Goal: Task Accomplishment & Management: Complete application form

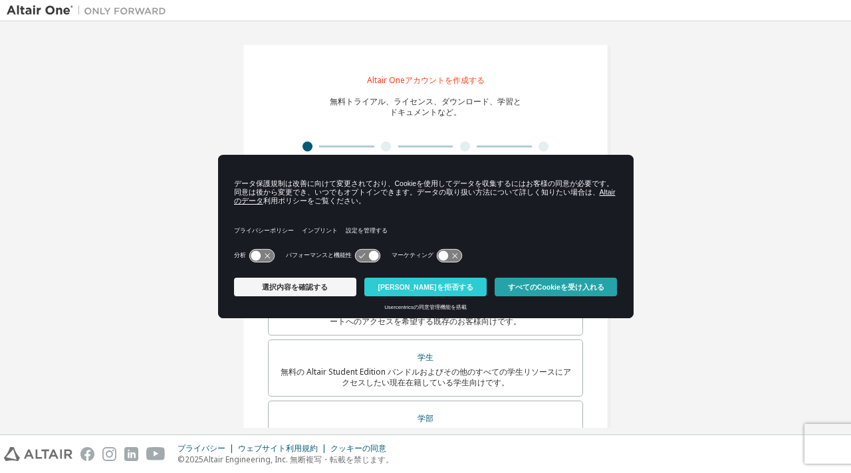
click at [528, 287] on font "すべてのCookieを受け入れる" at bounding box center [556, 287] width 96 height 8
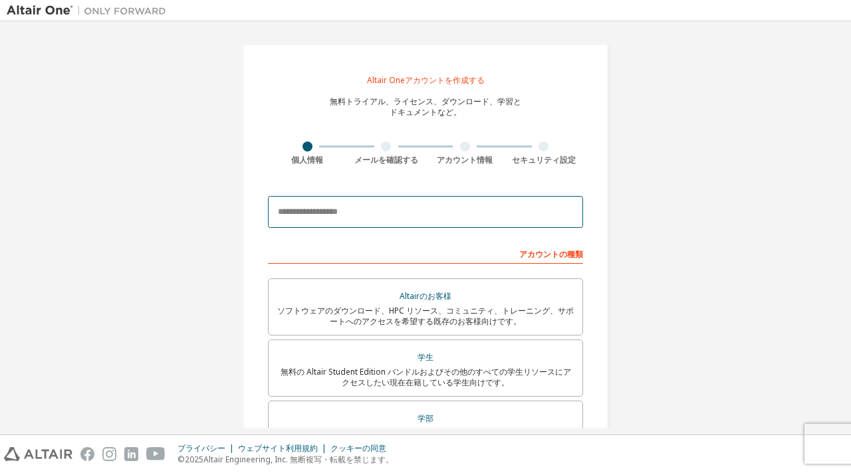
click at [385, 213] on input "email" at bounding box center [425, 212] width 315 height 32
type input "**********"
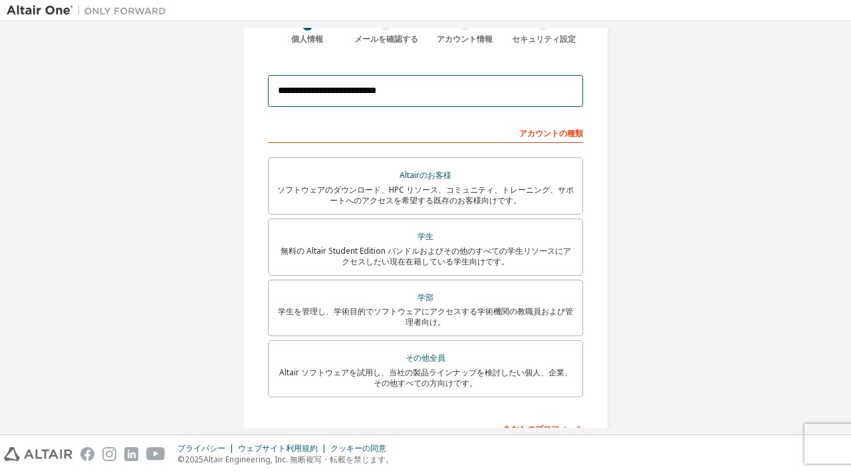
scroll to position [120, 0]
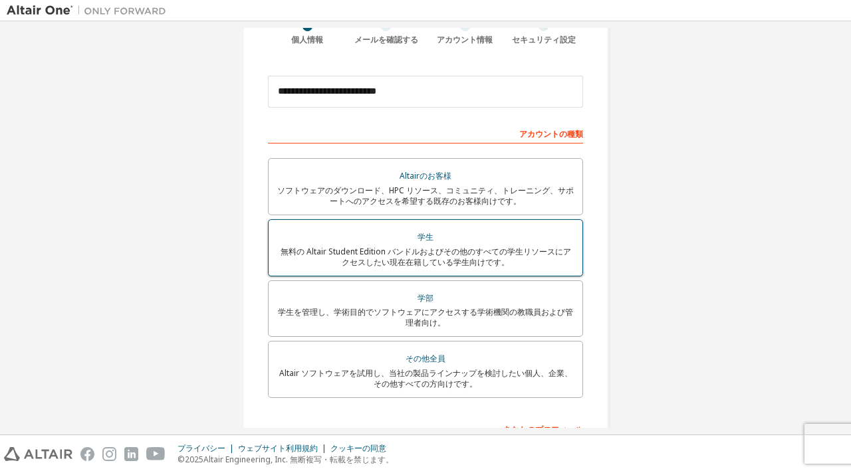
click at [427, 245] on div "学生" at bounding box center [426, 237] width 298 height 19
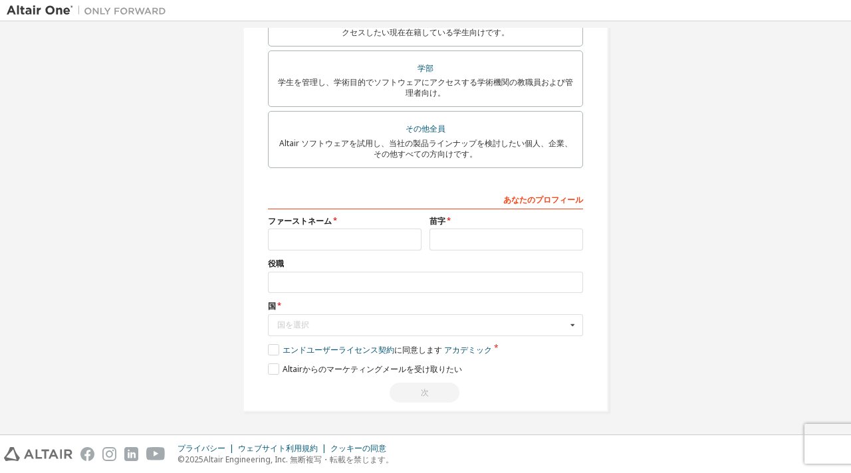
scroll to position [354, 0]
drag, startPoint x: 364, startPoint y: 251, endPoint x: 380, endPoint y: 235, distance: 23.0
click at [380, 235] on div "あなたのプロフィール ファーストネーム 苗字 役職 国 国を選択 アフガニスタン オーランド諸島 アルバニア アルジェリア アメリカ領サモア アンドラ アンゴ…" at bounding box center [425, 295] width 315 height 215
click at [380, 235] on input "text" at bounding box center [345, 240] width 154 height 22
type input "*****"
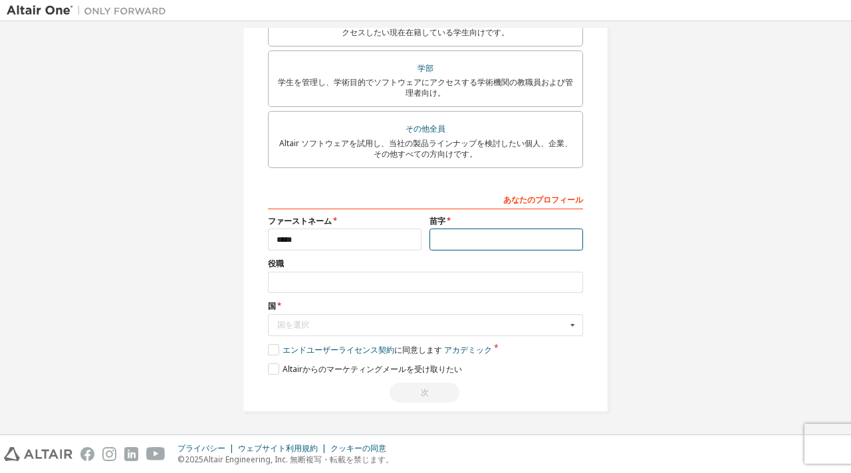
click at [481, 234] on input "text" at bounding box center [506, 240] width 154 height 22
type input "******"
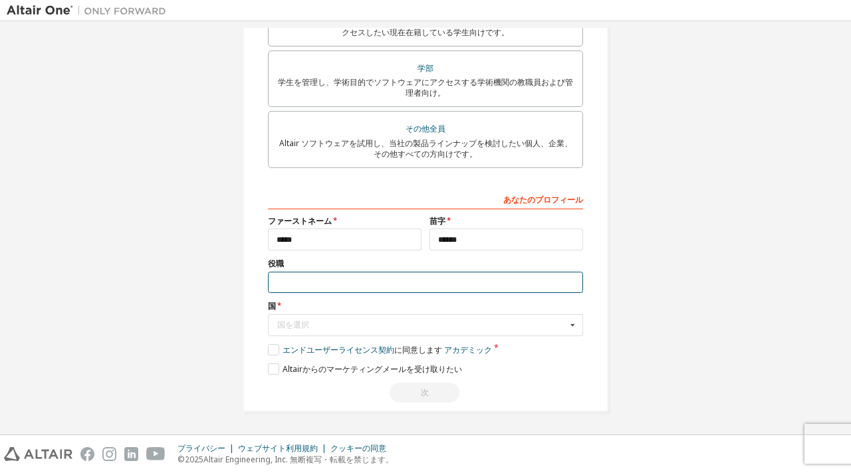
click at [467, 286] on input "text" at bounding box center [425, 283] width 315 height 22
type input "*******"
click at [395, 322] on div "国を選択" at bounding box center [421, 325] width 289 height 8
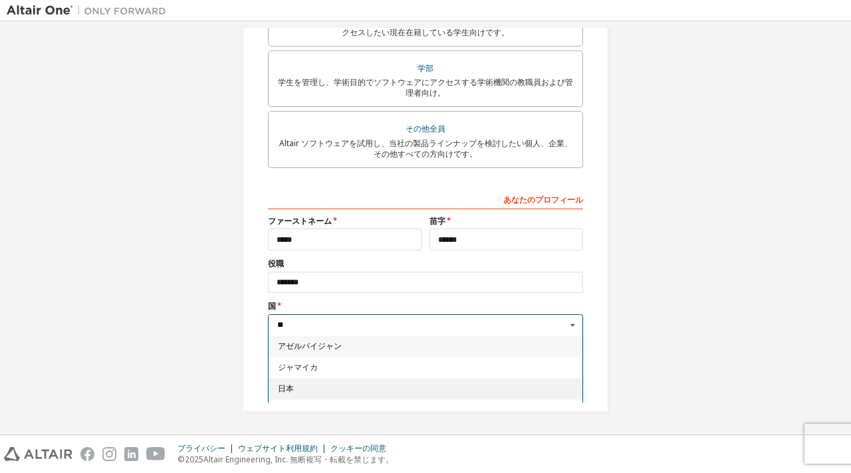
type input "**"
click at [359, 386] on span "日本" at bounding box center [426, 389] width 296 height 8
type input "***"
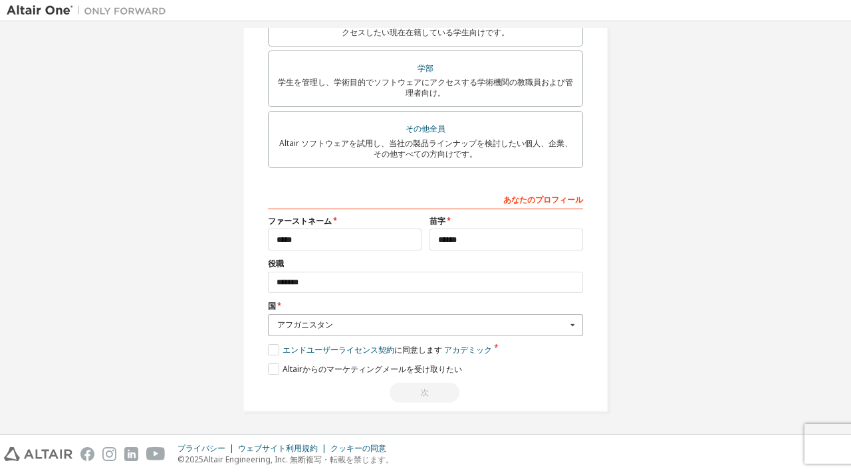
click at [386, 324] on div "アフガニスタン" at bounding box center [421, 325] width 289 height 8
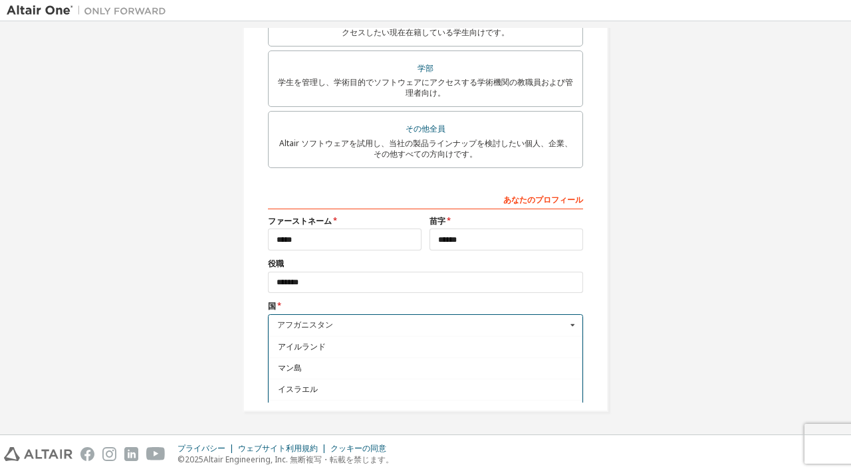
click at [567, 320] on icon at bounding box center [572, 325] width 17 height 21
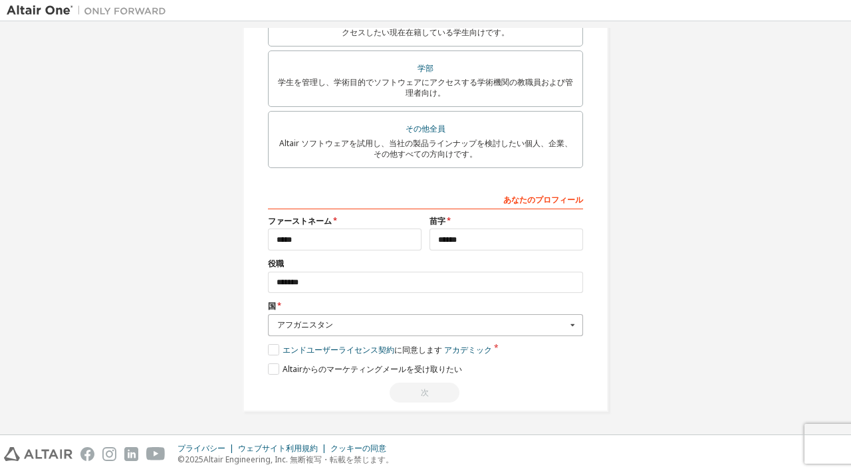
click at [567, 320] on icon at bounding box center [572, 325] width 17 height 21
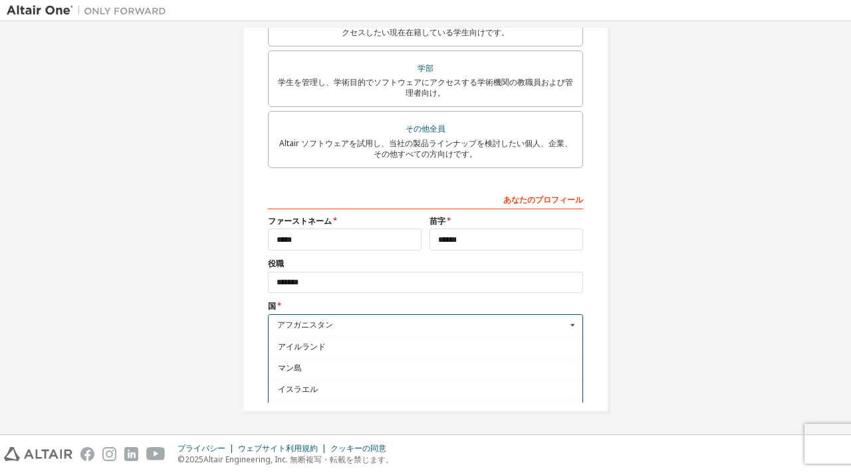
click at [567, 320] on icon at bounding box center [572, 325] width 17 height 21
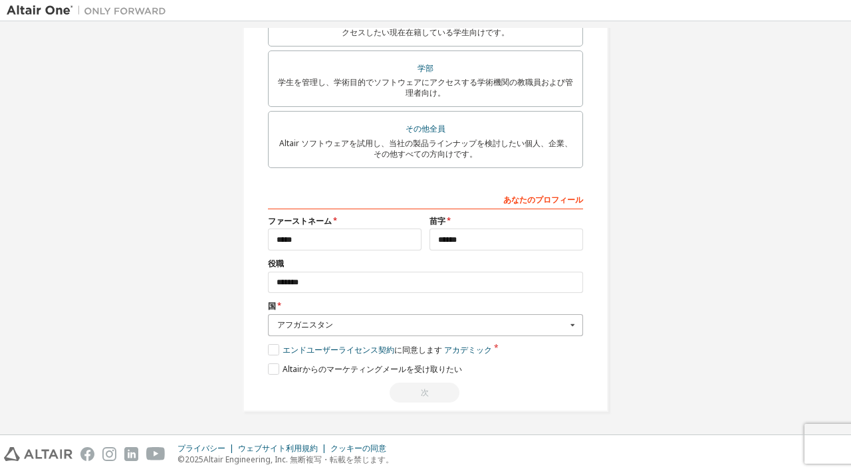
click at [567, 320] on icon at bounding box center [572, 325] width 17 height 21
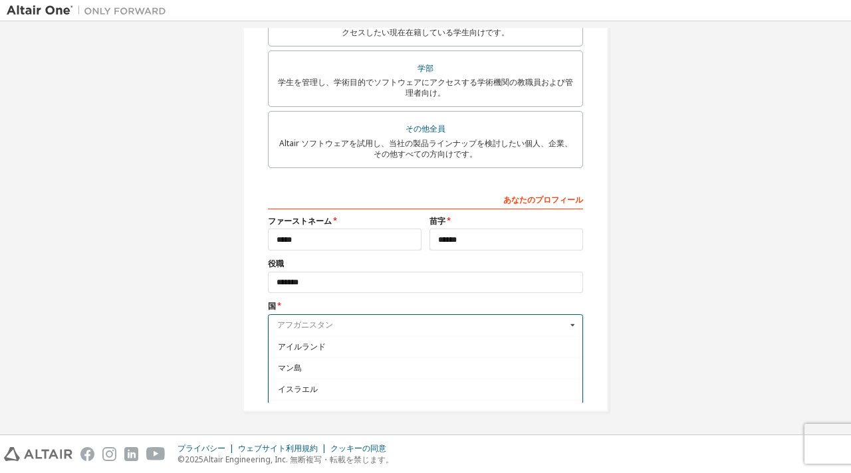
click at [487, 324] on input "text" at bounding box center [426, 325] width 314 height 21
click at [572, 322] on icon at bounding box center [572, 325] width 17 height 21
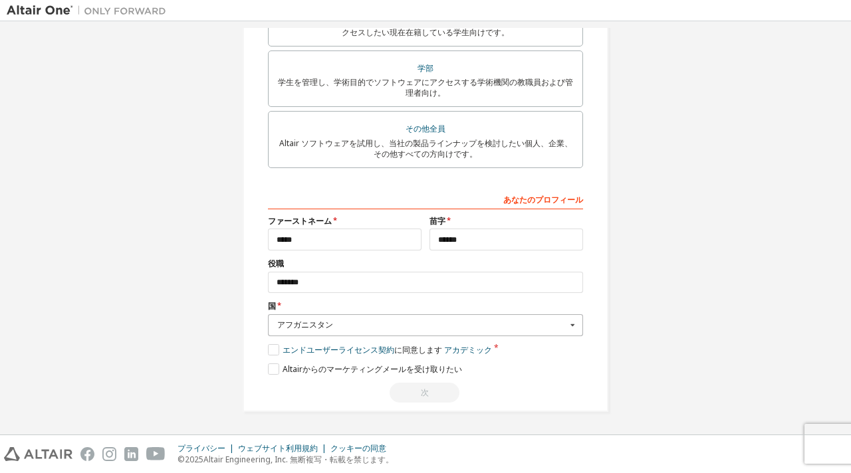
click at [326, 326] on font "アフガニスタン" at bounding box center [305, 324] width 56 height 11
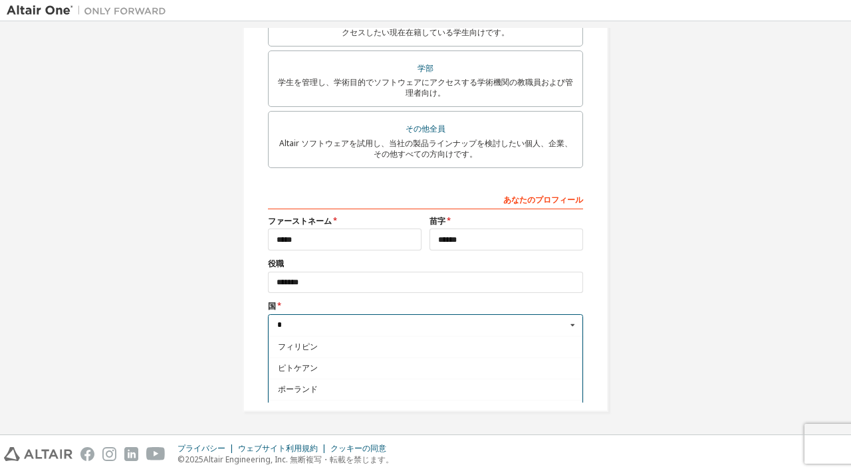
scroll to position [0, 0]
type input "*"
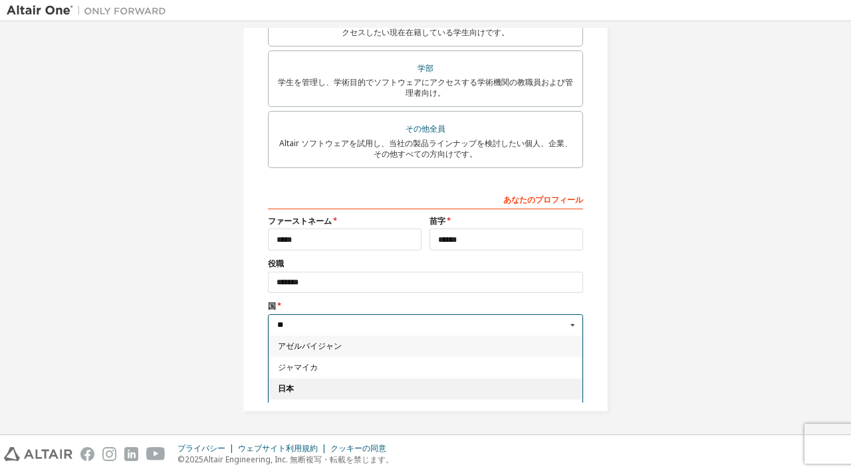
type input "**"
click at [283, 390] on font "日本" at bounding box center [286, 388] width 16 height 11
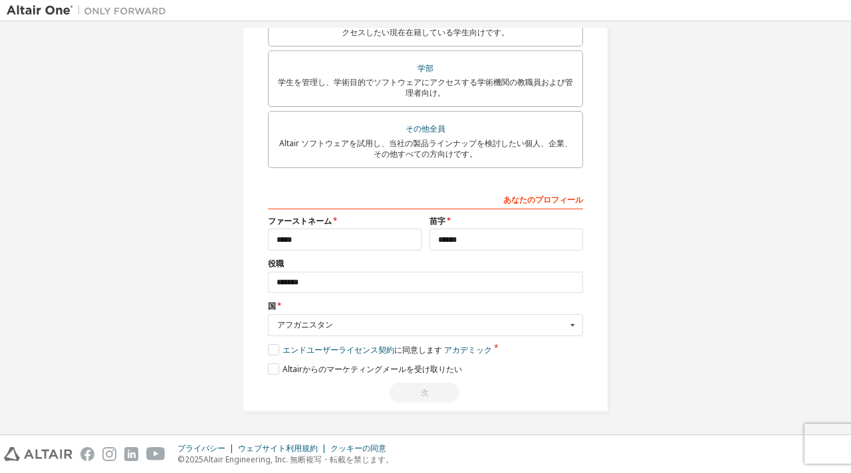
scroll to position [347, 0]
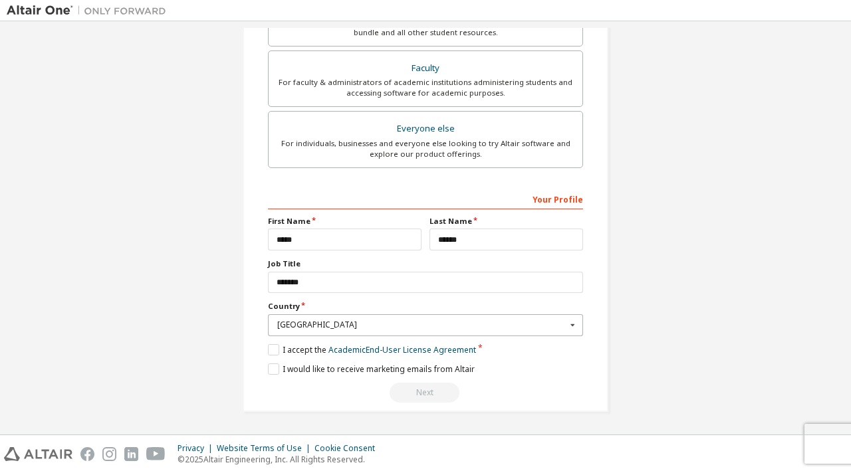
click at [382, 322] on div "[GEOGRAPHIC_DATA]" at bounding box center [421, 325] width 289 height 8
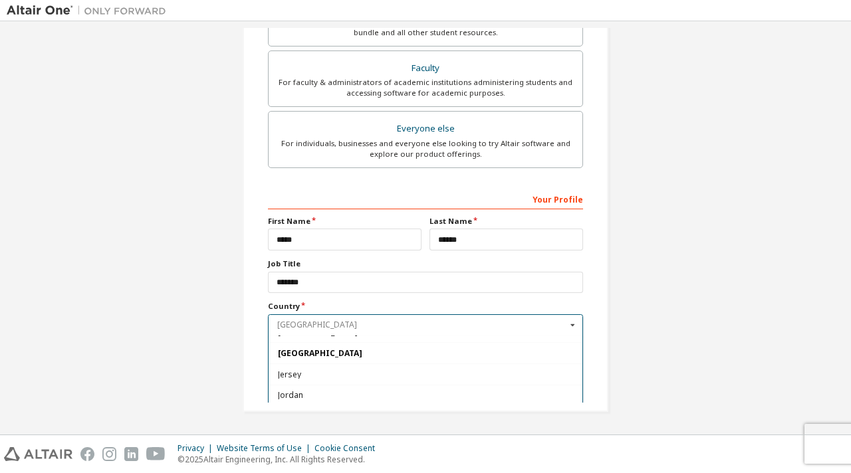
scroll to position [2259, 0]
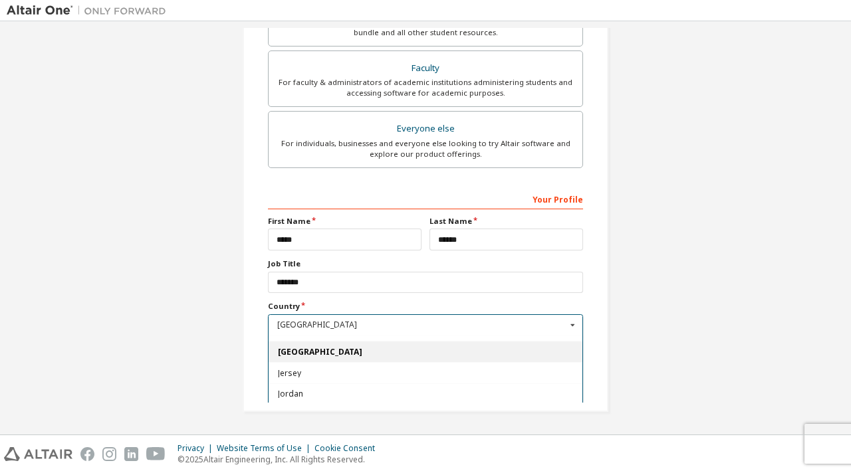
click at [287, 358] on div "[GEOGRAPHIC_DATA]" at bounding box center [426, 351] width 314 height 21
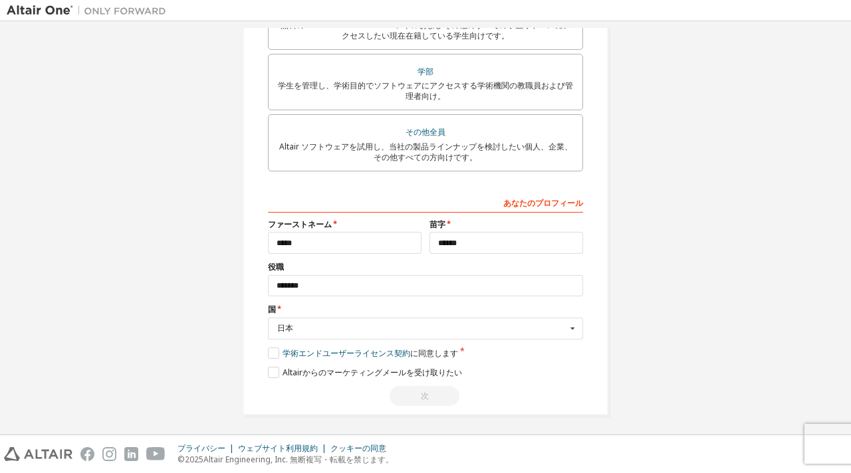
scroll to position [350, 0]
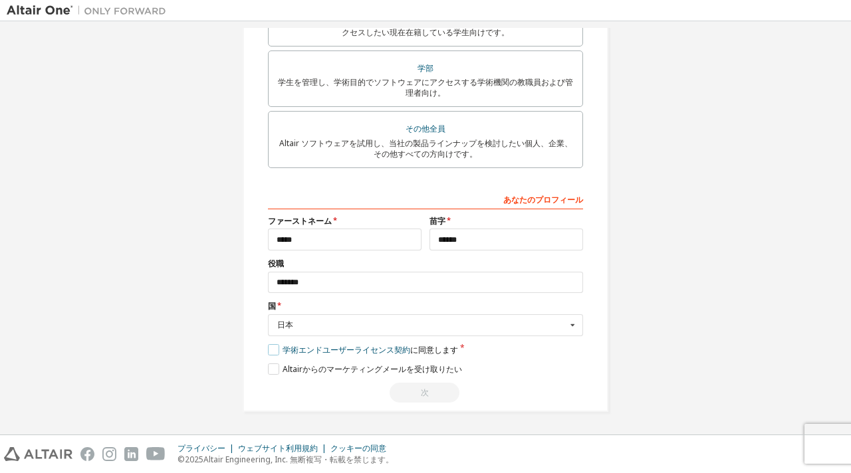
click at [278, 354] on label "学術 エンドユーザーライセンス契約 に同意します" at bounding box center [363, 349] width 190 height 11
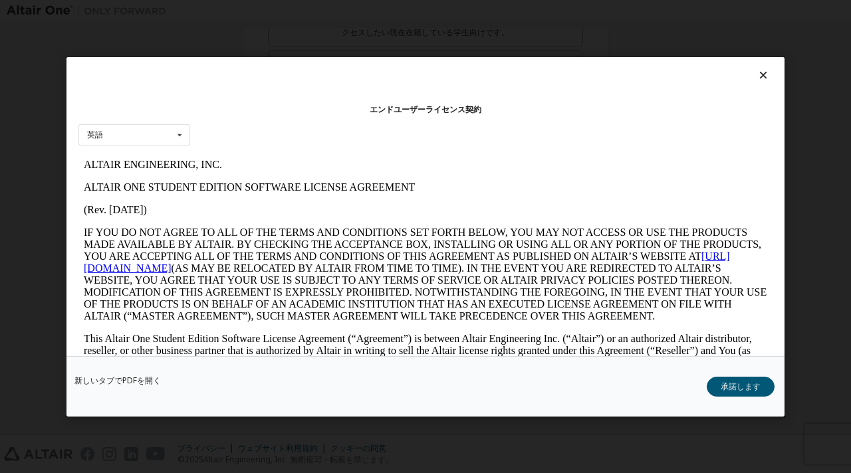
scroll to position [0, 0]
click at [719, 384] on button "承諾します" at bounding box center [741, 386] width 68 height 20
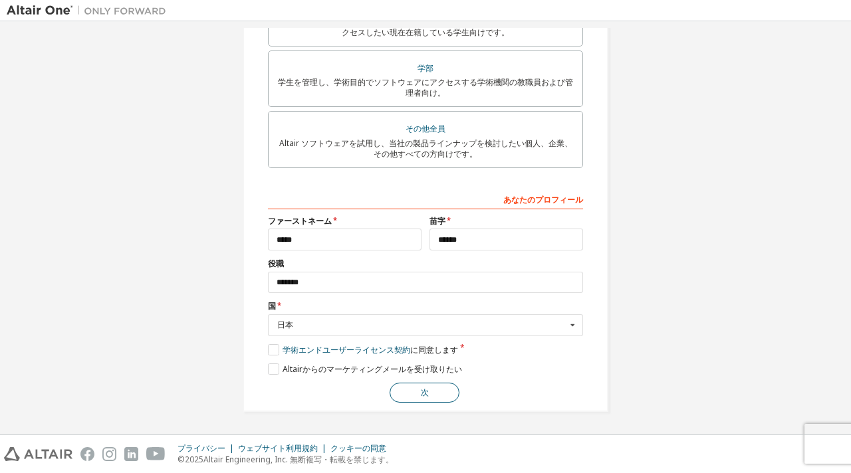
click at [415, 392] on button "次" at bounding box center [425, 393] width 70 height 20
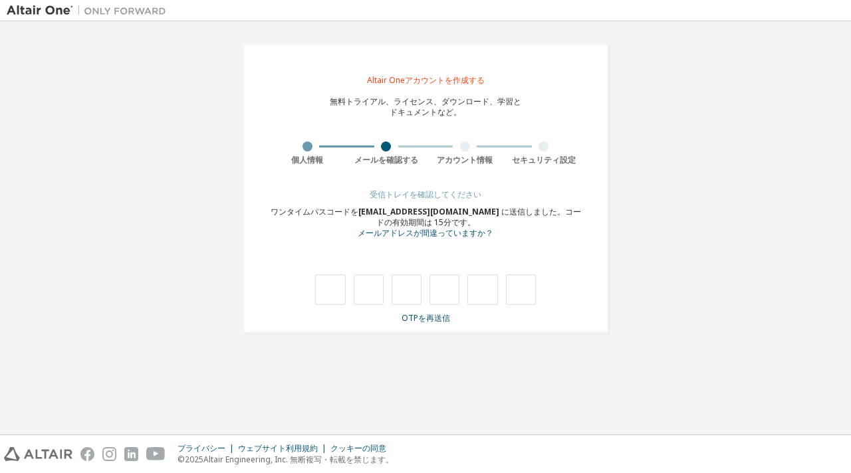
type input "*"
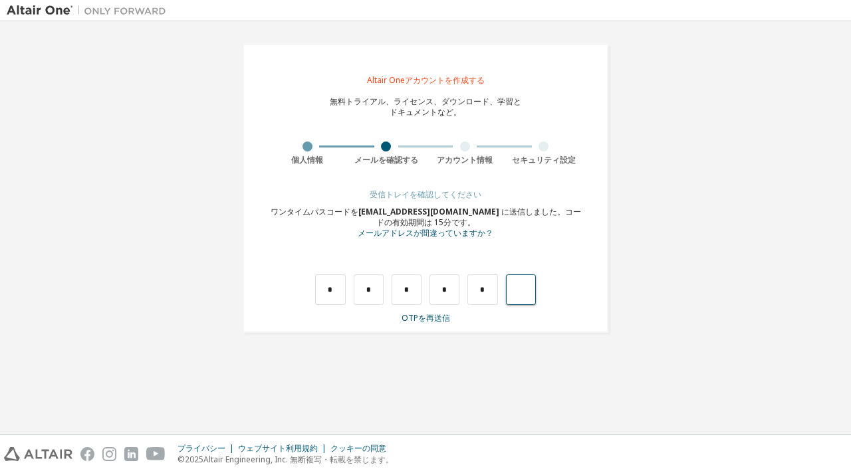
type input "*"
